Goal: Register for event/course

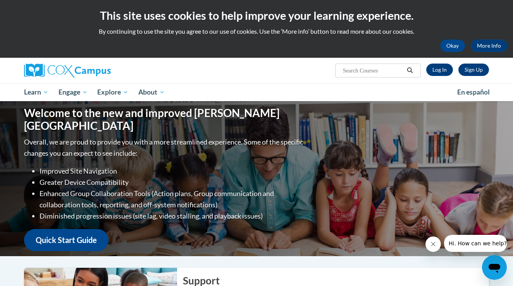
click at [478, 65] on link "Sign Up" at bounding box center [473, 70] width 31 height 12
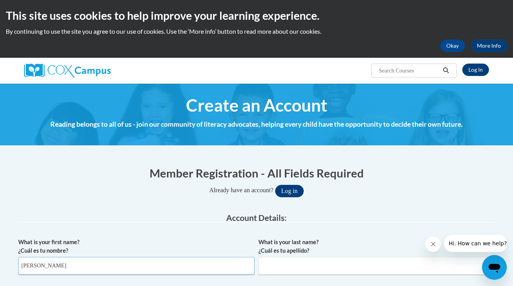
type input "Jessica"
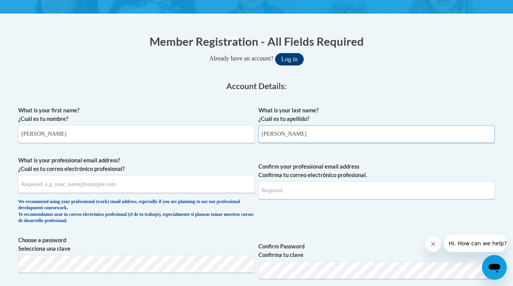
scroll to position [134, 0]
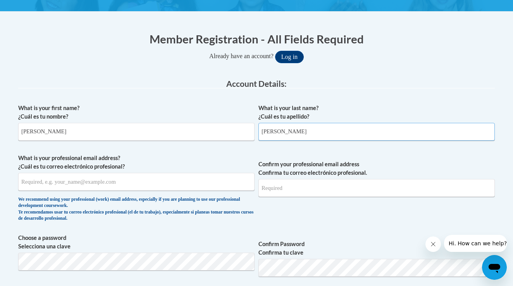
type input "Wiscount"
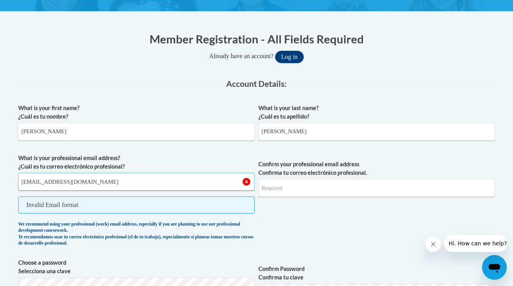
type input "jwiscount@pottsville.k12.pa.us"
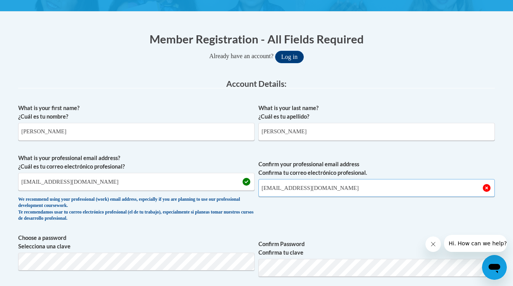
type input "jwiscount@pottsville.k12.pa.us"
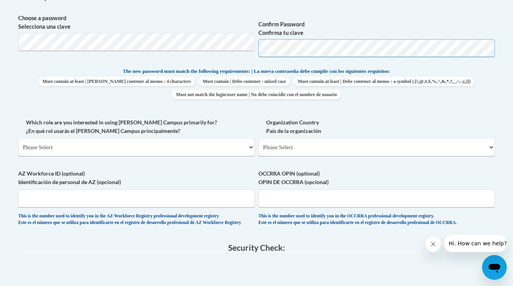
scroll to position [354, 0]
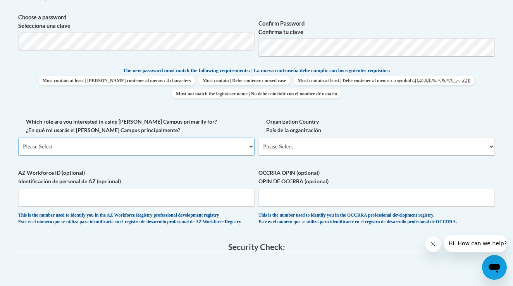
select select "fbf2d438-af2f-41f8-98f1-81c410e29de3"
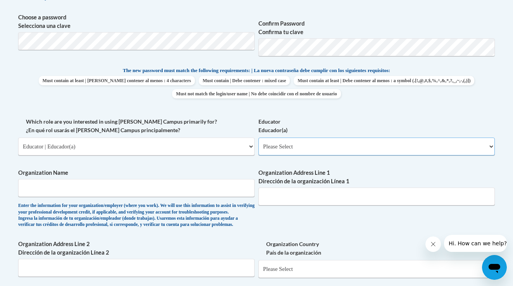
select select "8e40623d-54d0-45cd-9f92-5df65cd3f8cf"
type input "Pottsville Area School District"
type input "16th Street"
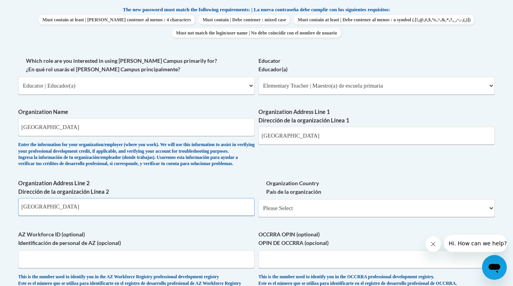
scroll to position [416, 0]
type input "Pottsville"
select select "ad49bcad-a171-4b2e-b99c-48b446064914"
select select
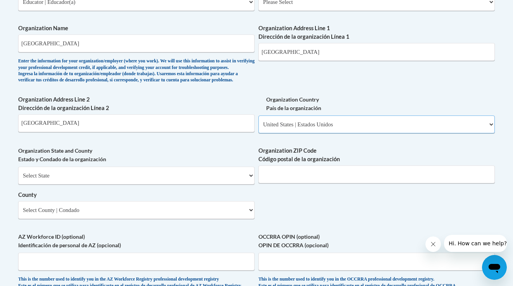
scroll to position [504, 0]
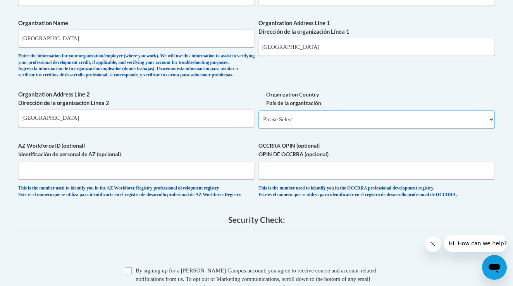
select select "ad49bcad-a171-4b2e-b99c-48b446064914"
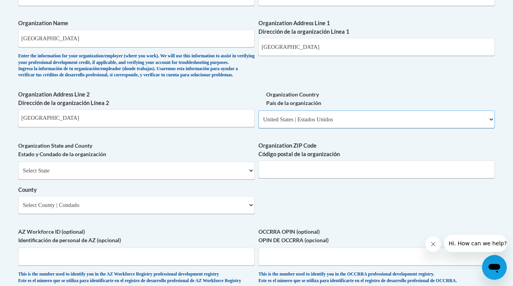
scroll to position [508, 0]
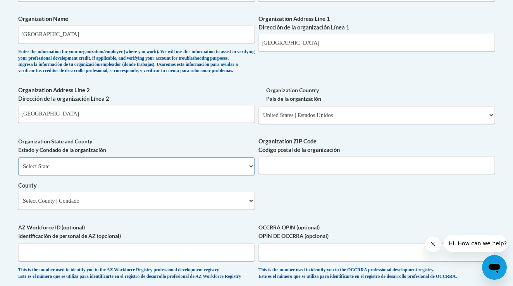
select select "Pennsylvania"
type input "17901"
select select "Schuylkill"
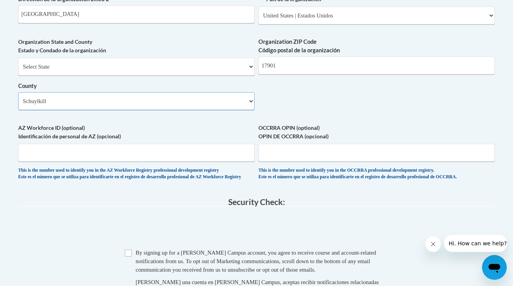
scroll to position [609, 0]
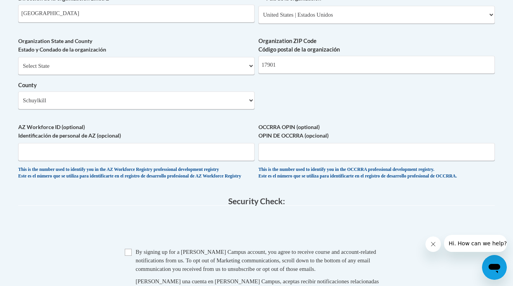
click at [127, 253] on input "Checkbox" at bounding box center [128, 252] width 7 height 7
checkbox input "true"
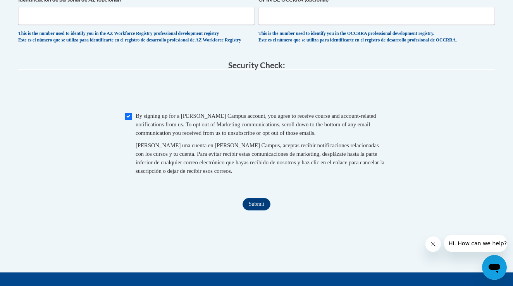
scroll to position [781, 0]
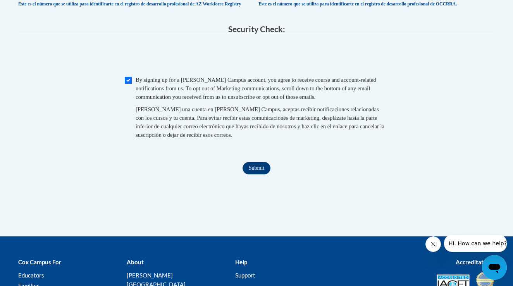
click at [249, 168] on input "Submit" at bounding box center [256, 168] width 28 height 12
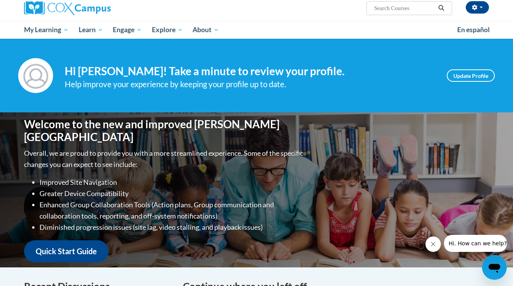
scroll to position [62, 0]
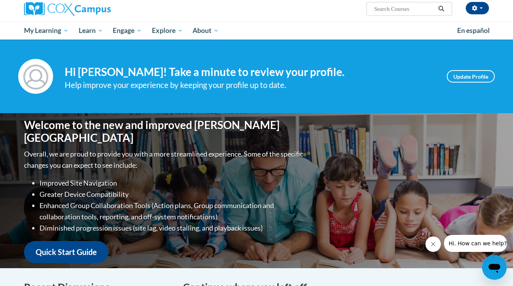
click at [389, 9] on input "Search..." at bounding box center [404, 8] width 62 height 9
type input "pre-course survey for trauma-informed practice"
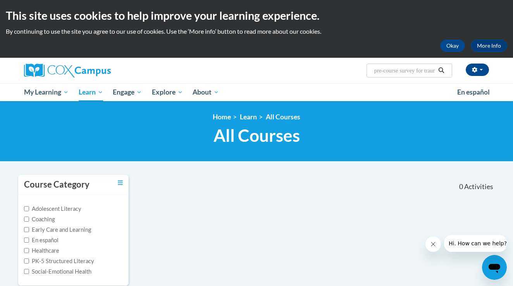
scroll to position [1, 0]
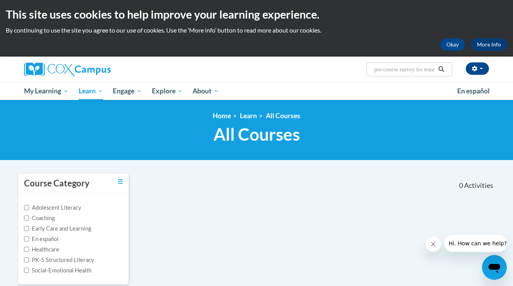
click at [376, 70] on input "pre-course survey for trauma-informed practice" at bounding box center [404, 69] width 62 height 9
click at [430, 71] on input "pre-course survey for trauma-informed practice" at bounding box center [404, 69] width 62 height 9
click at [434, 69] on input "rauma-informed practice" at bounding box center [404, 69] width 62 height 9
click at [375, 69] on input "rauma-informed practice" at bounding box center [404, 69] width 62 height 9
type input "trauma-informed practice"
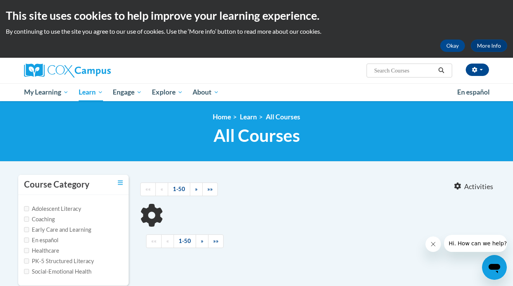
type input "trauma-informed practice"
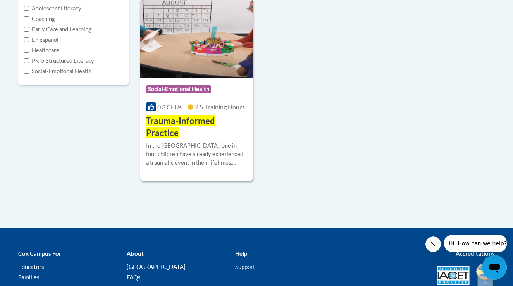
scroll to position [201, 0]
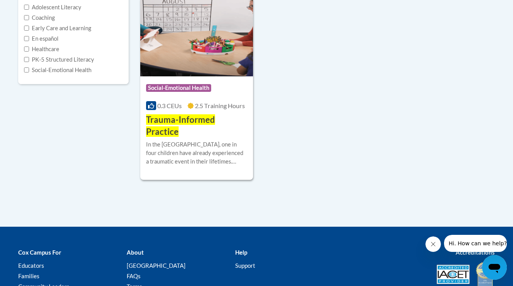
click at [187, 57] on img at bounding box center [196, 36] width 113 height 79
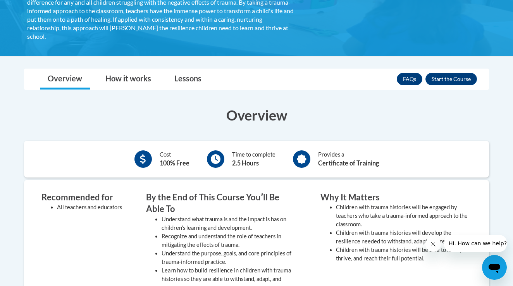
scroll to position [205, 0]
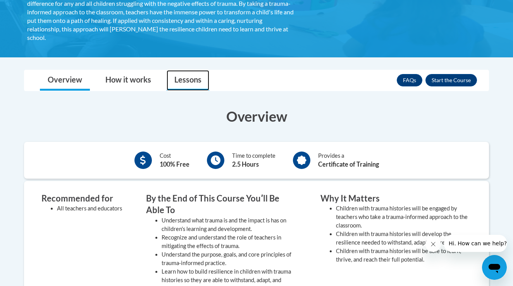
click at [186, 82] on link "Lessons" at bounding box center [188, 80] width 43 height 21
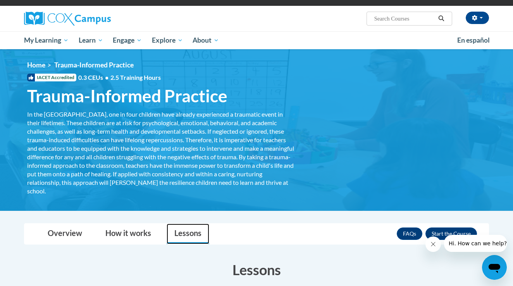
scroll to position [64, 0]
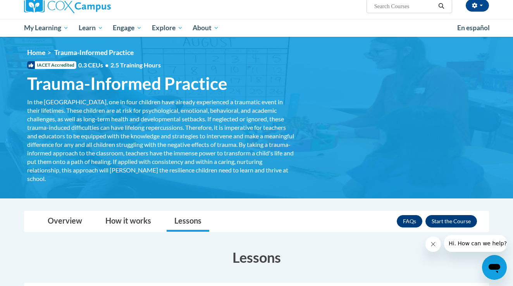
click at [449, 222] on button "Enroll" at bounding box center [451, 221] width 52 height 12
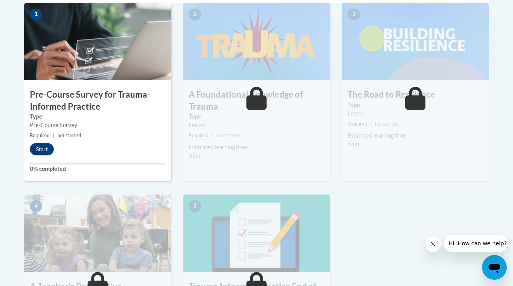
scroll to position [276, 0]
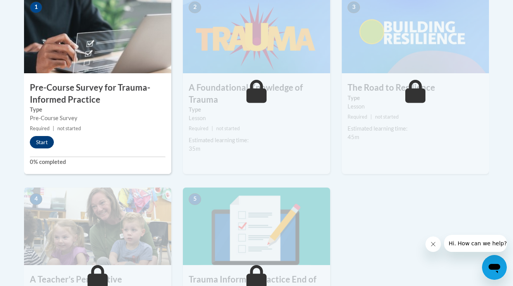
click at [46, 145] on button "Start" at bounding box center [42, 142] width 24 height 12
